Goal: Transaction & Acquisition: Purchase product/service

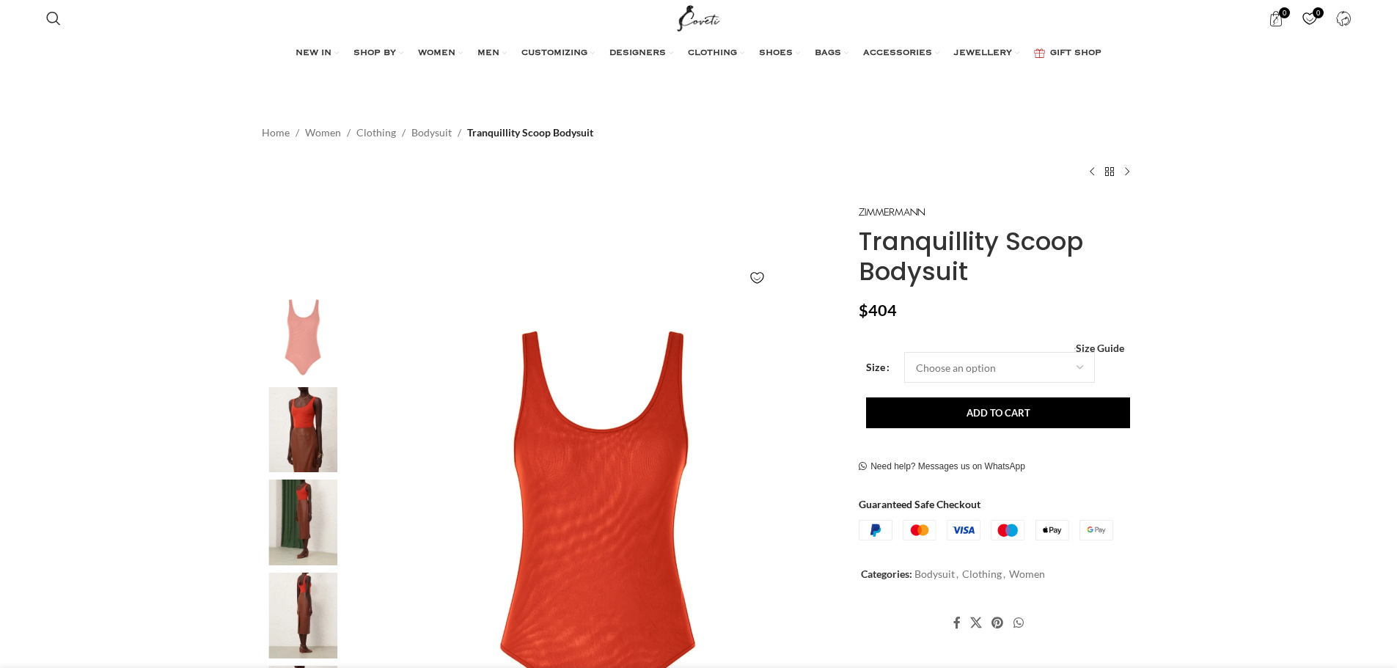
drag, startPoint x: 0, startPoint y: 0, endPoint x: 298, endPoint y: 431, distance: 523.8
click at [298, 431] on img at bounding box center [302, 430] width 89 height 86
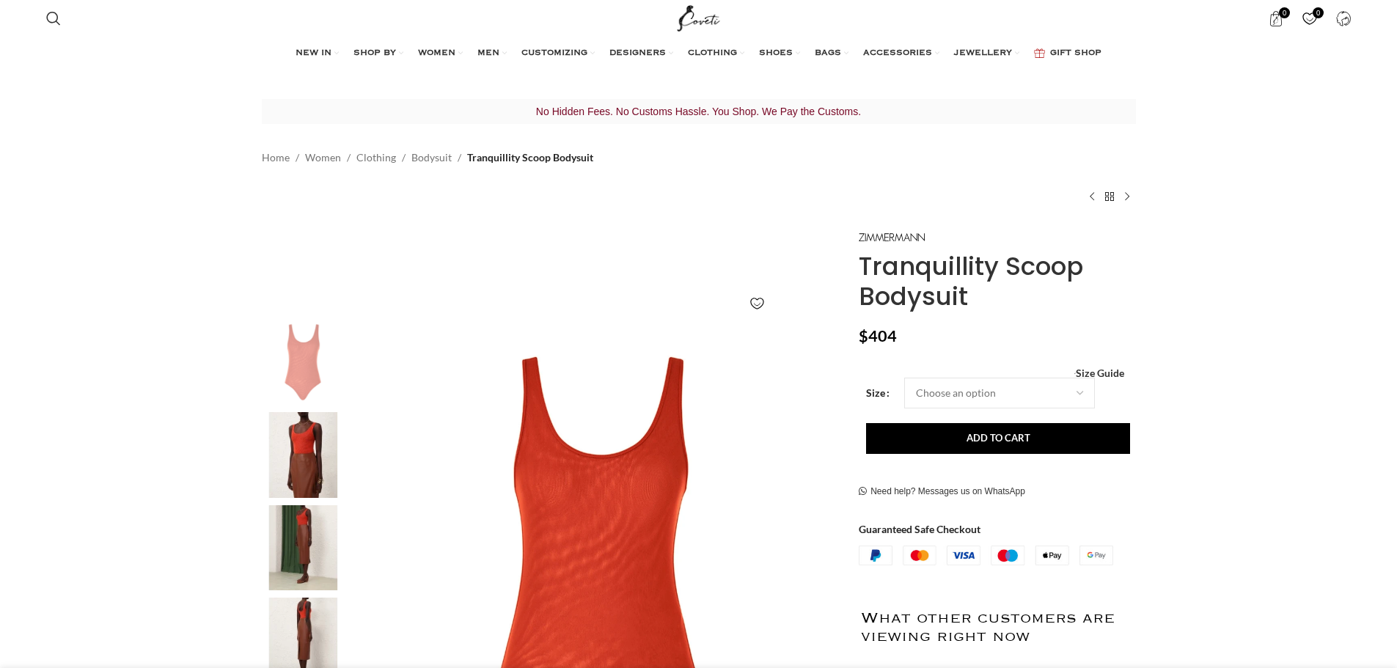
click at [306, 534] on img at bounding box center [302, 548] width 89 height 86
click at [304, 617] on img at bounding box center [302, 640] width 89 height 86
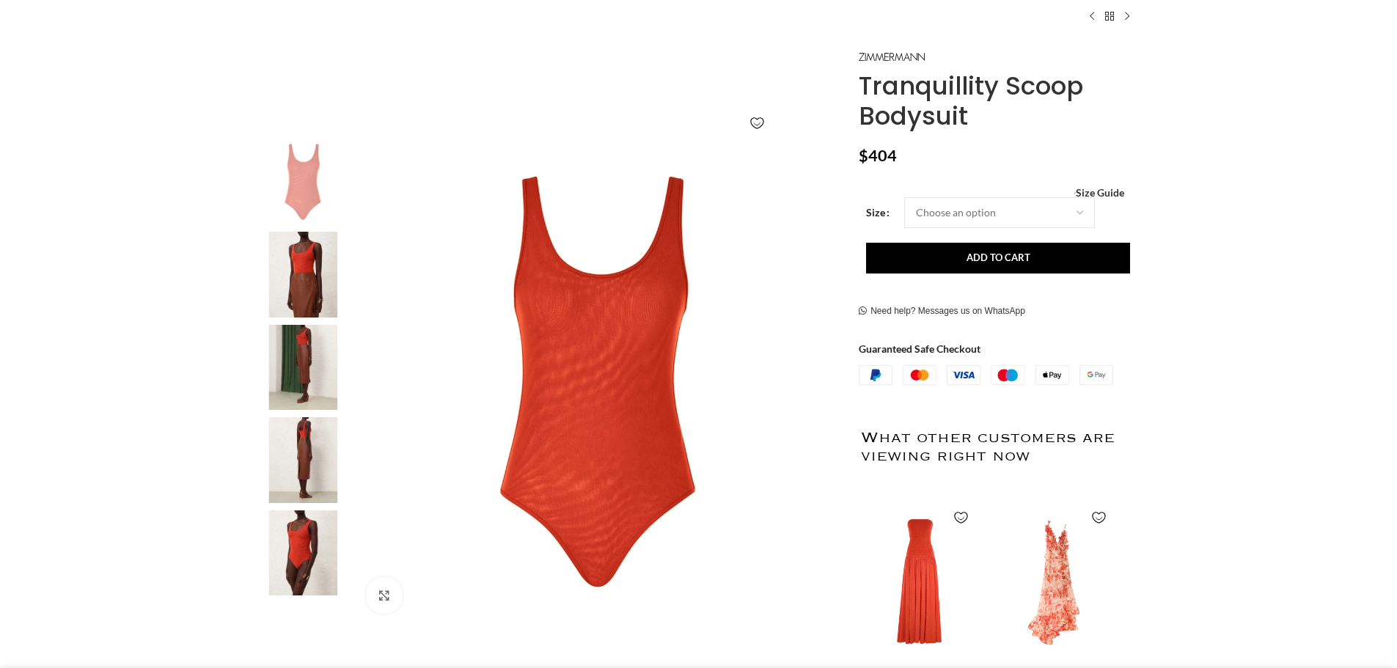
scroll to position [221, 0]
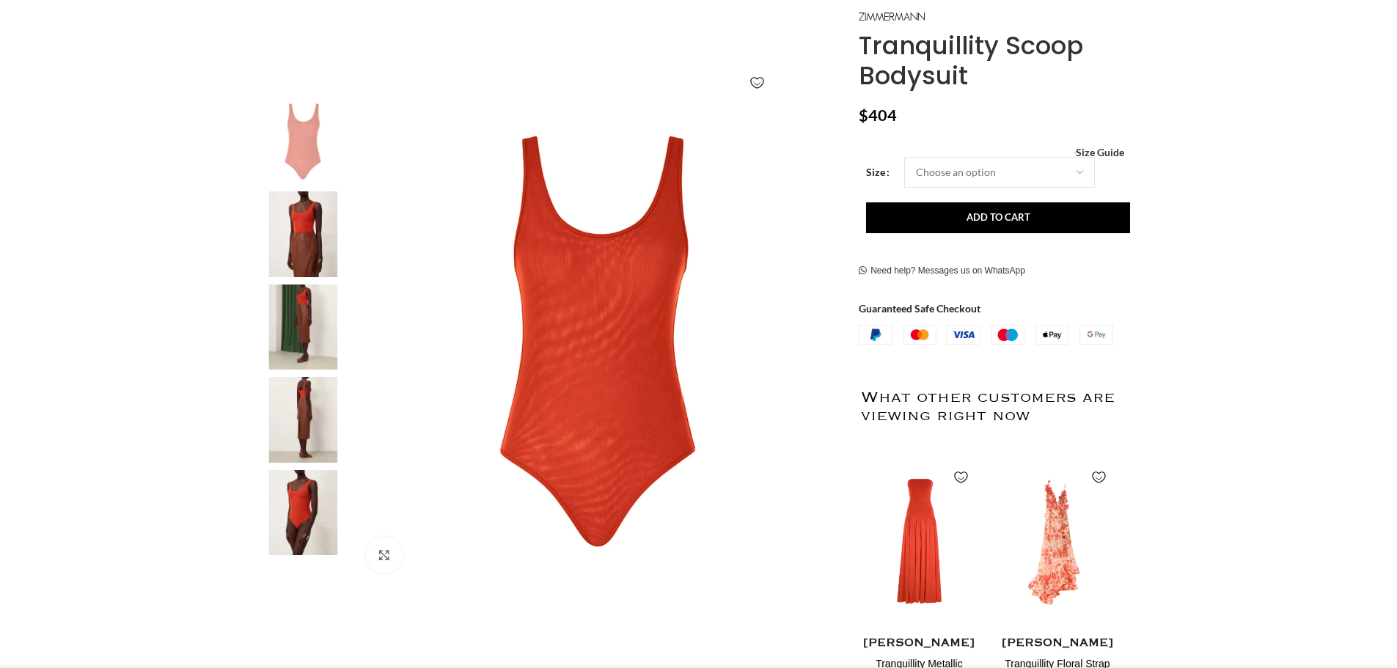
click at [323, 427] on img at bounding box center [302, 420] width 89 height 86
click at [314, 297] on img at bounding box center [302, 327] width 89 height 86
click at [309, 534] on img at bounding box center [302, 513] width 89 height 86
click at [312, 529] on img at bounding box center [302, 513] width 89 height 86
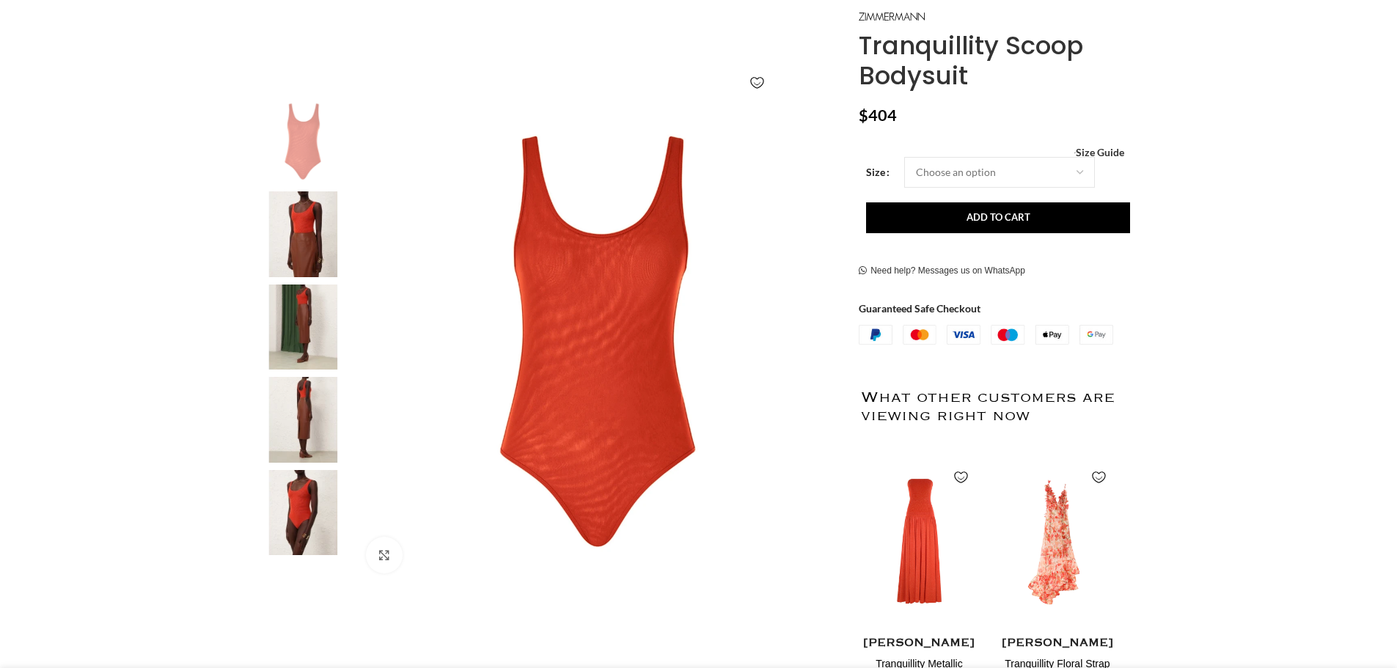
scroll to position [0, 155]
click at [312, 529] on img at bounding box center [302, 513] width 89 height 86
click at [596, 413] on img at bounding box center [598, 342] width 486 height 486
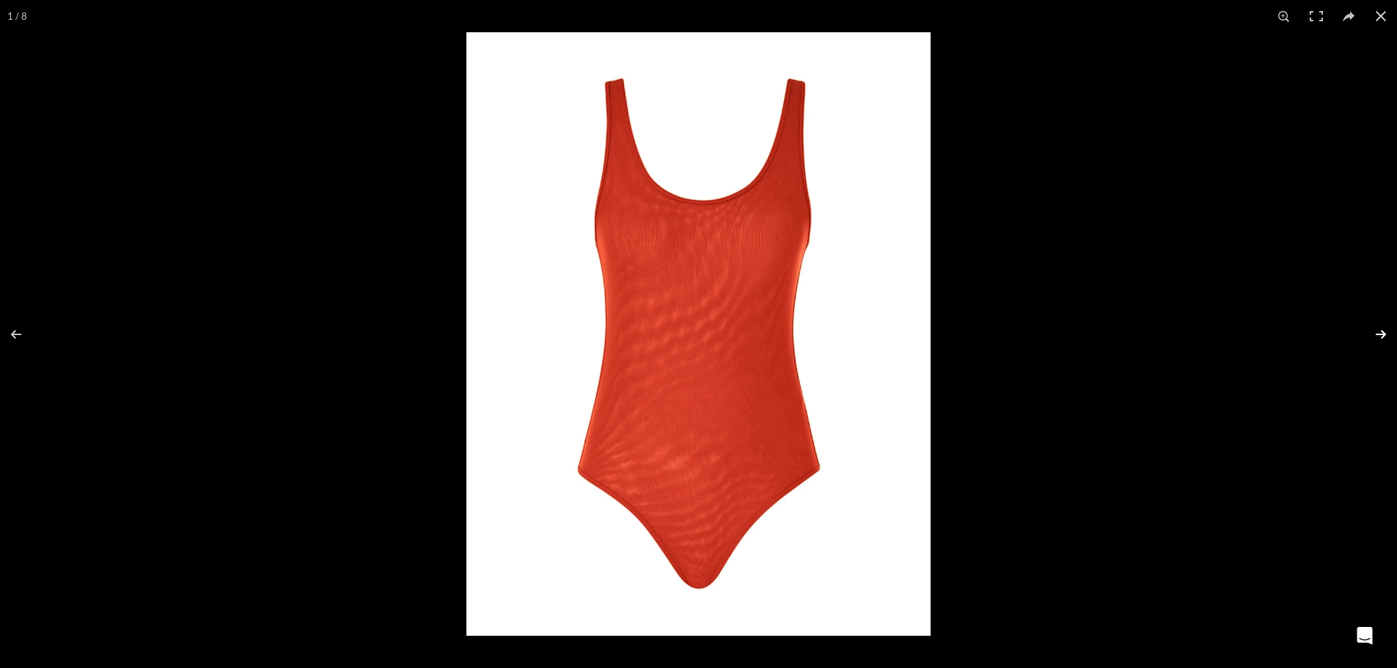
click at [1372, 334] on button at bounding box center [1370, 334] width 51 height 73
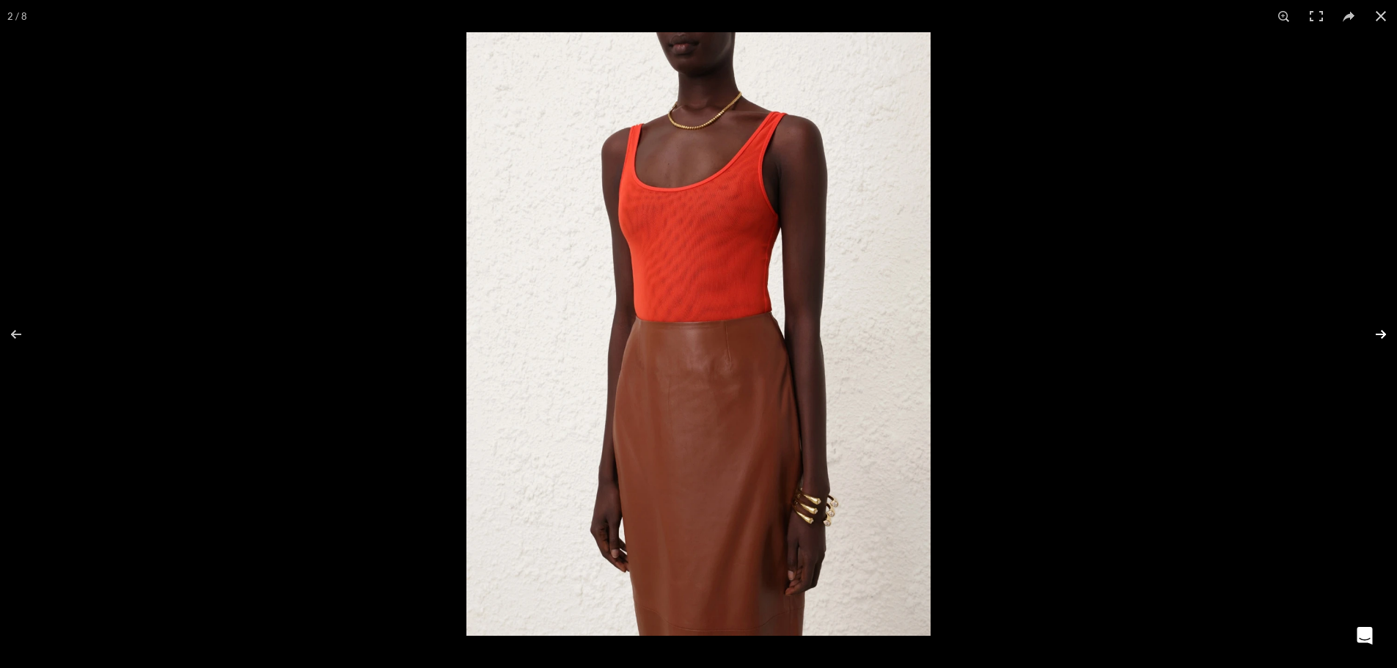
click at [1372, 334] on button at bounding box center [1370, 334] width 51 height 73
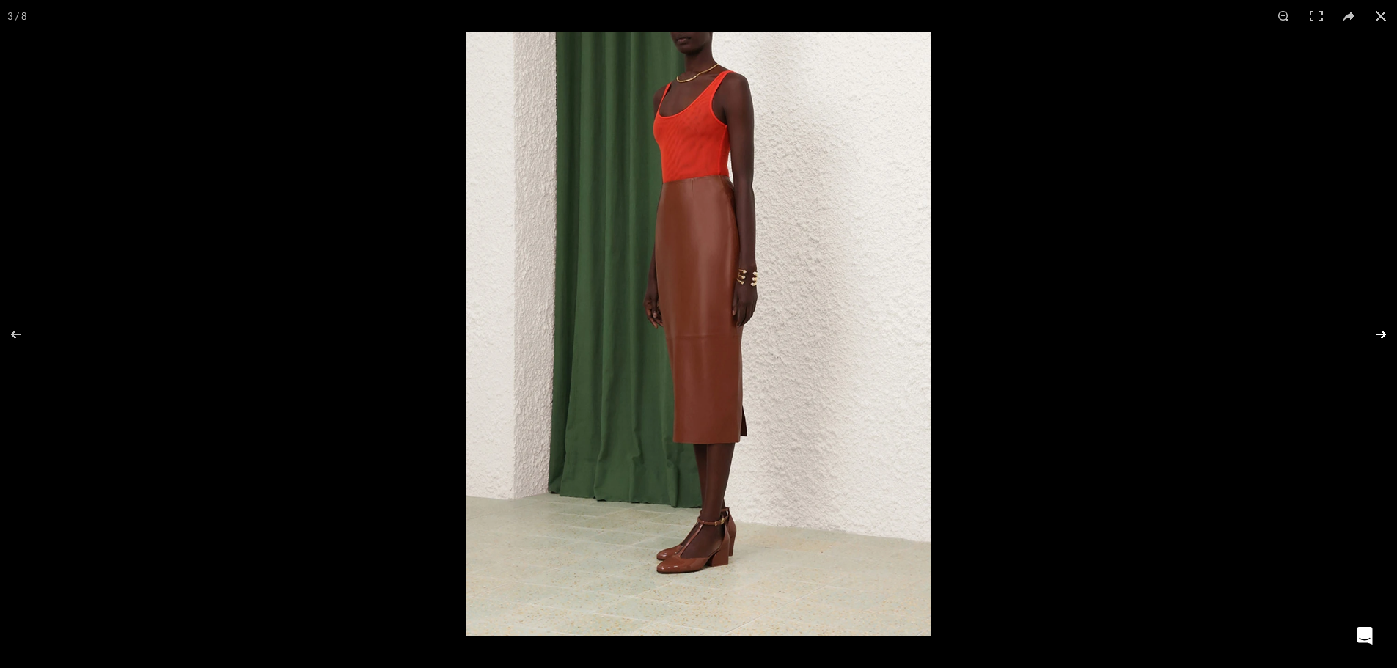
click at [1372, 334] on button at bounding box center [1370, 334] width 51 height 73
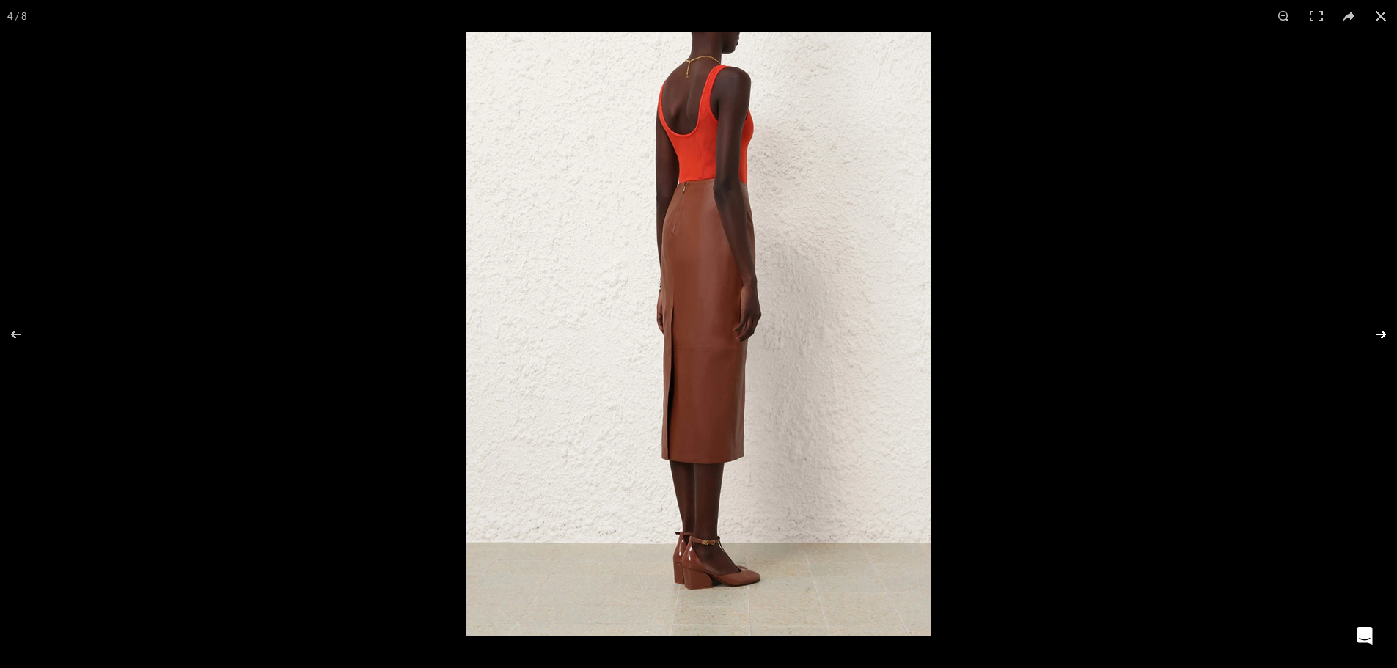
click at [1372, 334] on button at bounding box center [1370, 334] width 51 height 73
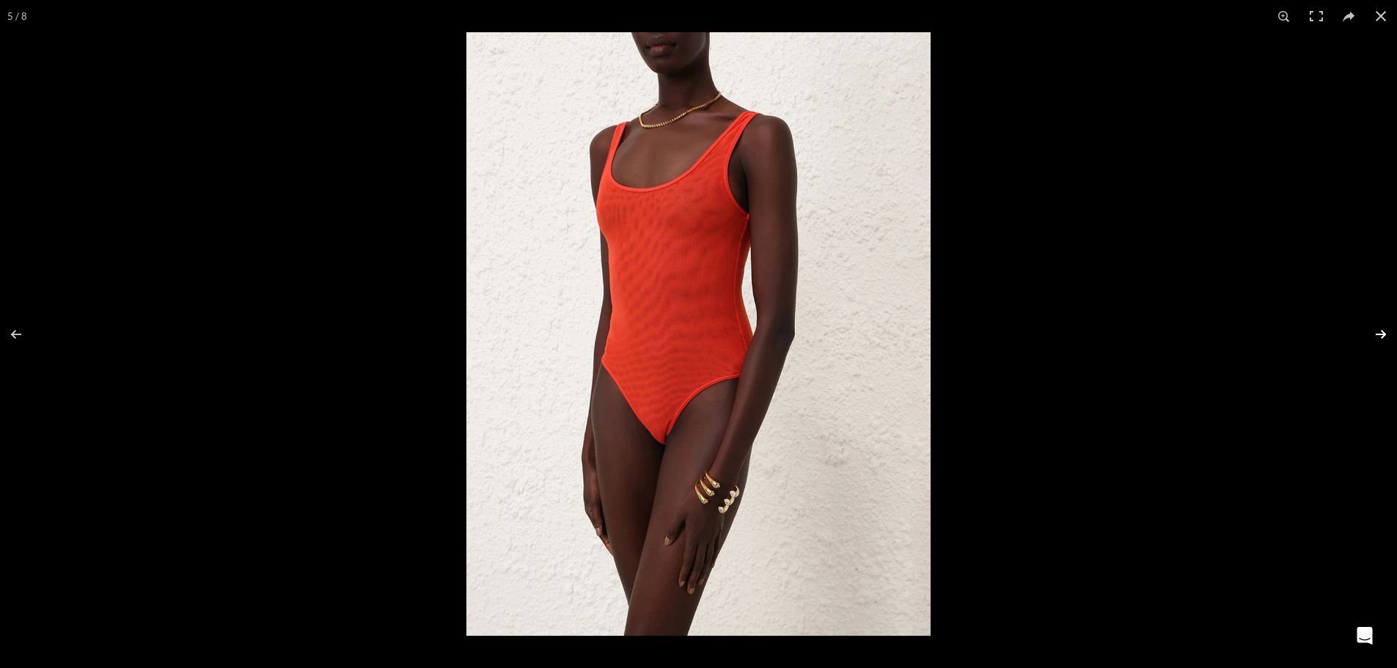
click at [1372, 334] on button at bounding box center [1370, 334] width 51 height 73
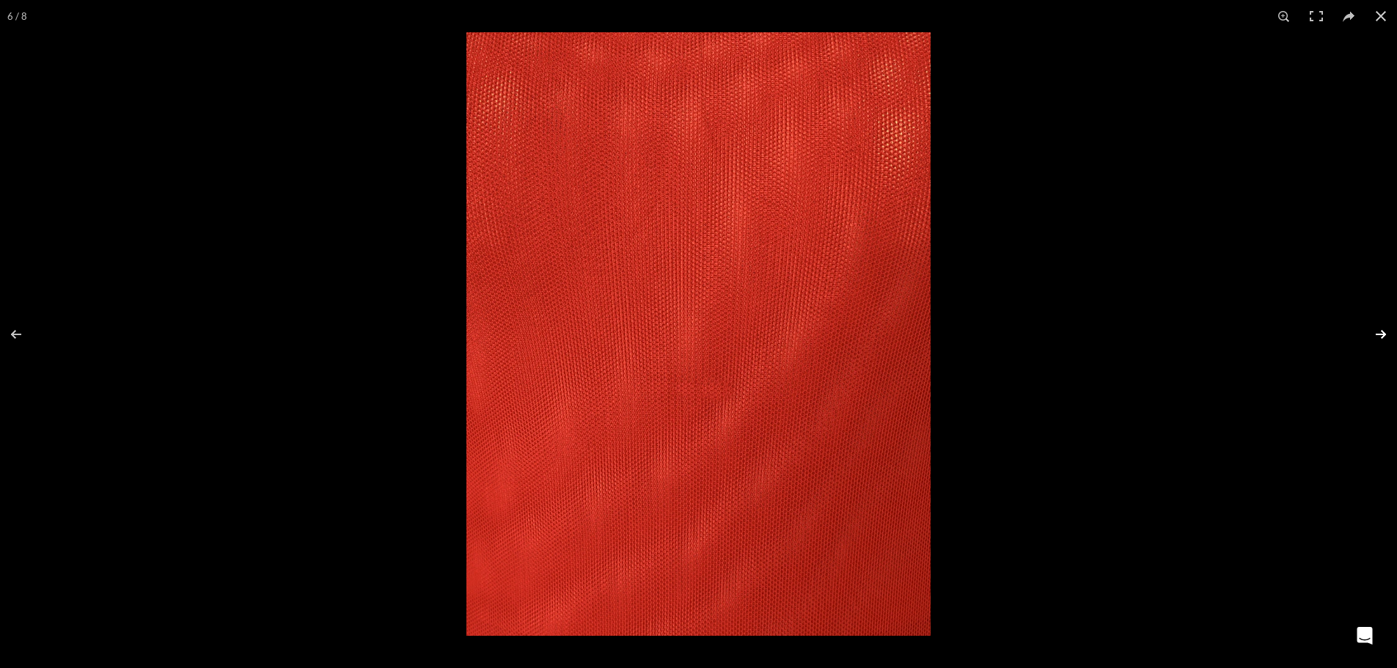
click at [1372, 334] on button at bounding box center [1370, 334] width 51 height 73
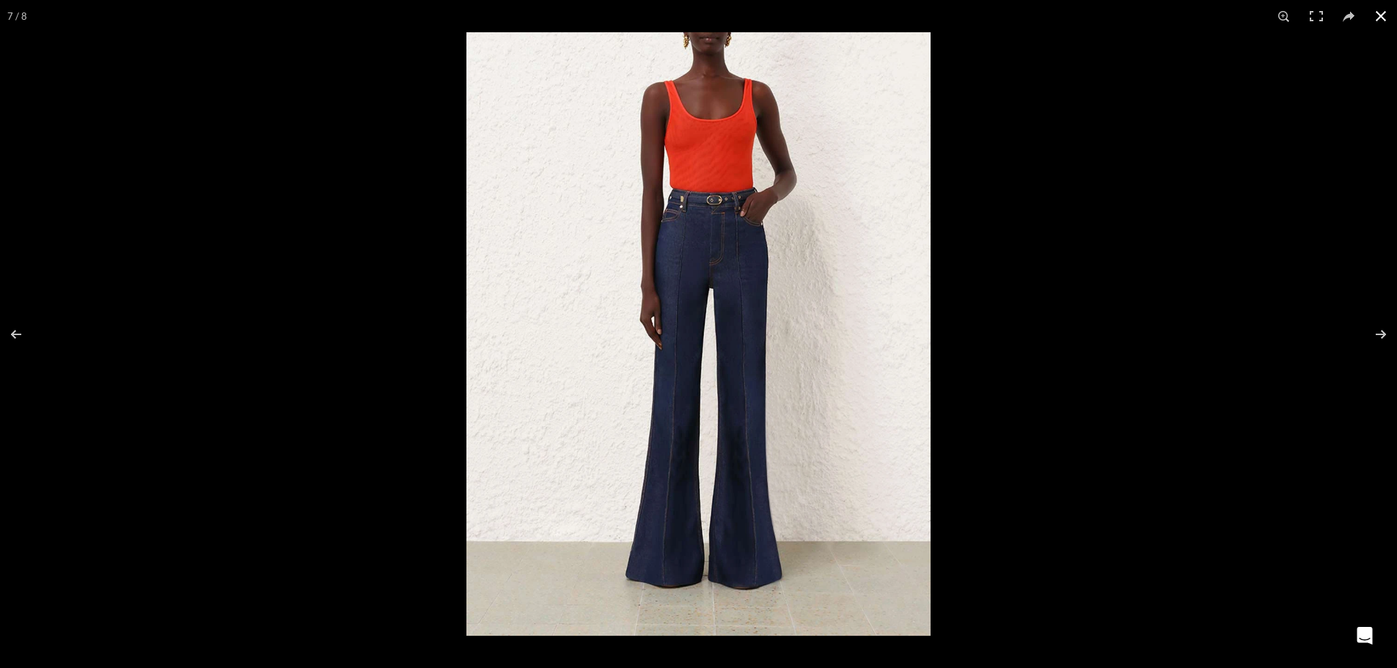
click at [1378, 10] on button at bounding box center [1380, 16] width 32 height 32
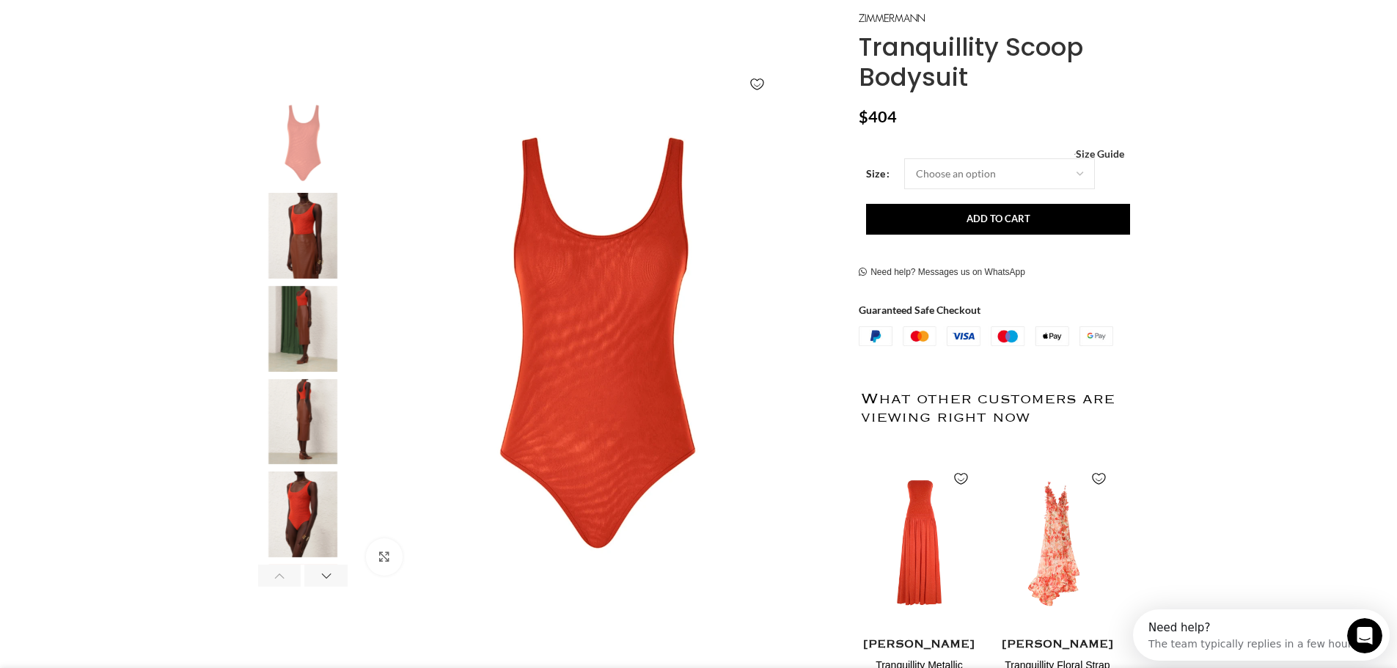
scroll to position [0, 0]
drag, startPoint x: 972, startPoint y: 76, endPoint x: 863, endPoint y: 28, distance: 119.5
click at [863, 28] on div "Tranquillity Scoop Bodysuit $ 404 Women's clothing size guide Women Clothing Si…" at bounding box center [996, 416] width 276 height 814
copy div "Tranquillity Scoop Bodysuit"
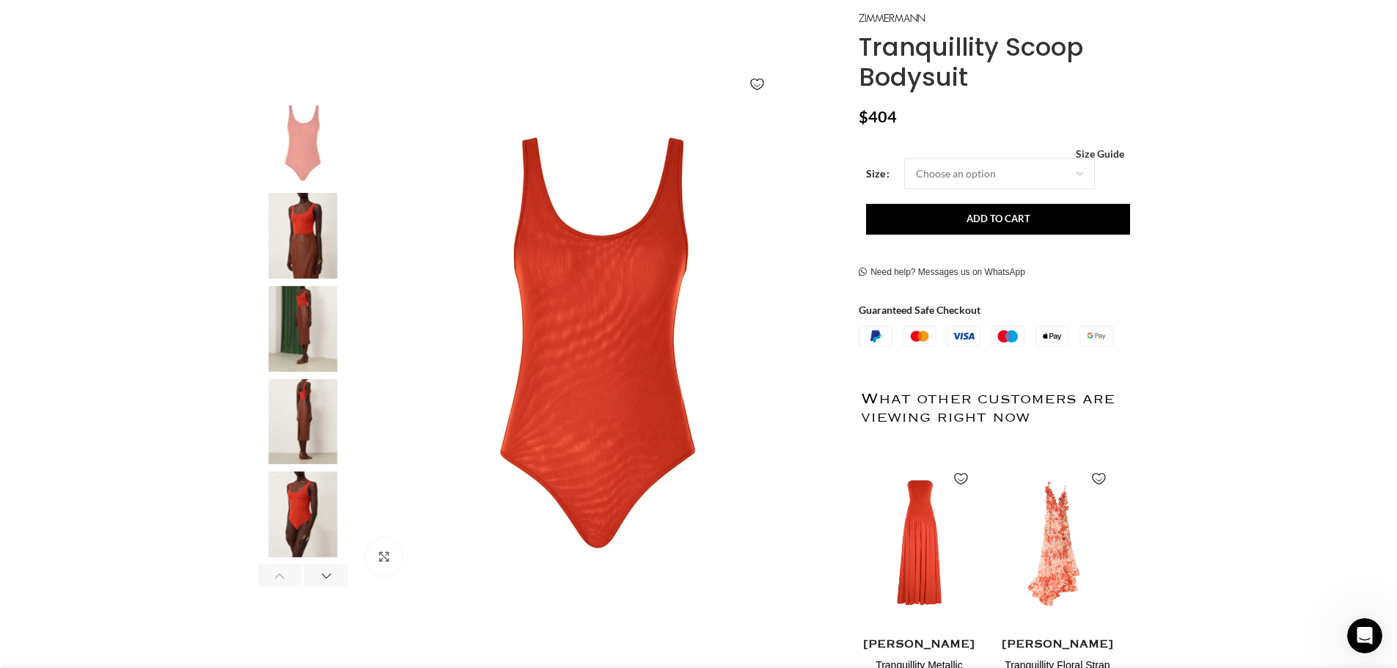
scroll to position [0, 463]
click at [601, 347] on img "1 / 8" at bounding box center [598, 343] width 486 height 486
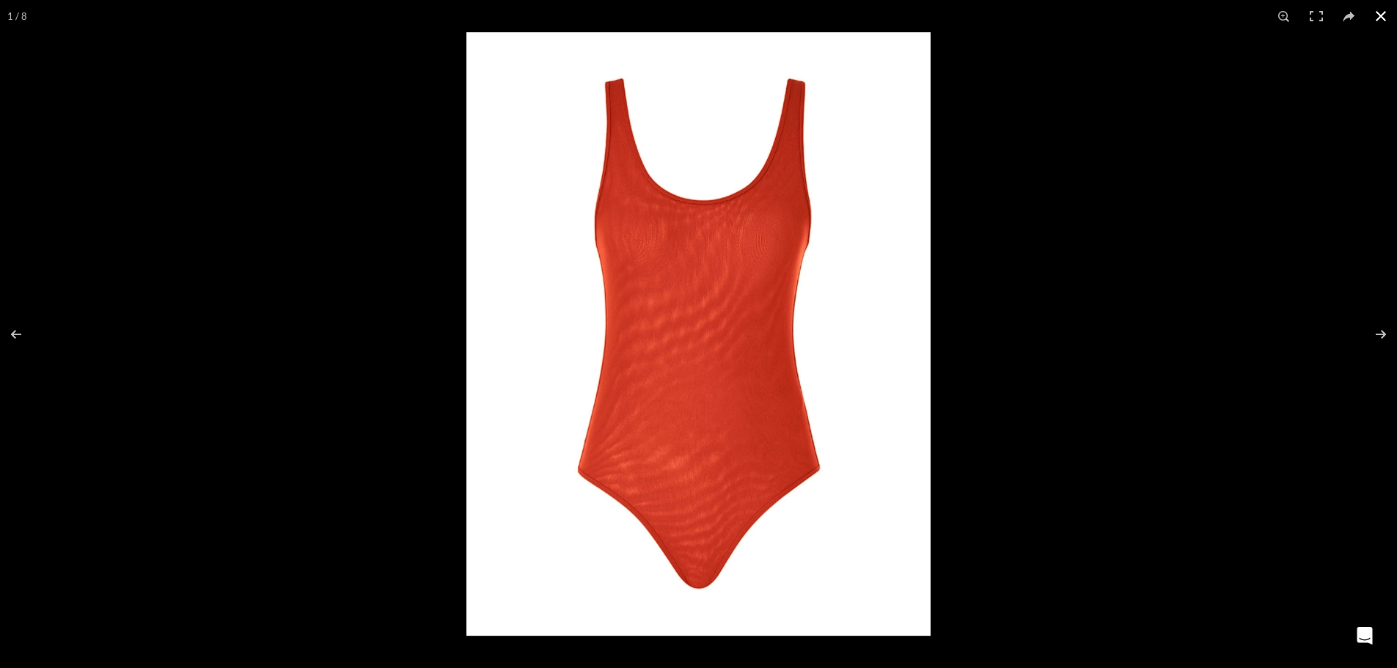
scroll to position [0, 617]
